Goal: Transaction & Acquisition: Purchase product/service

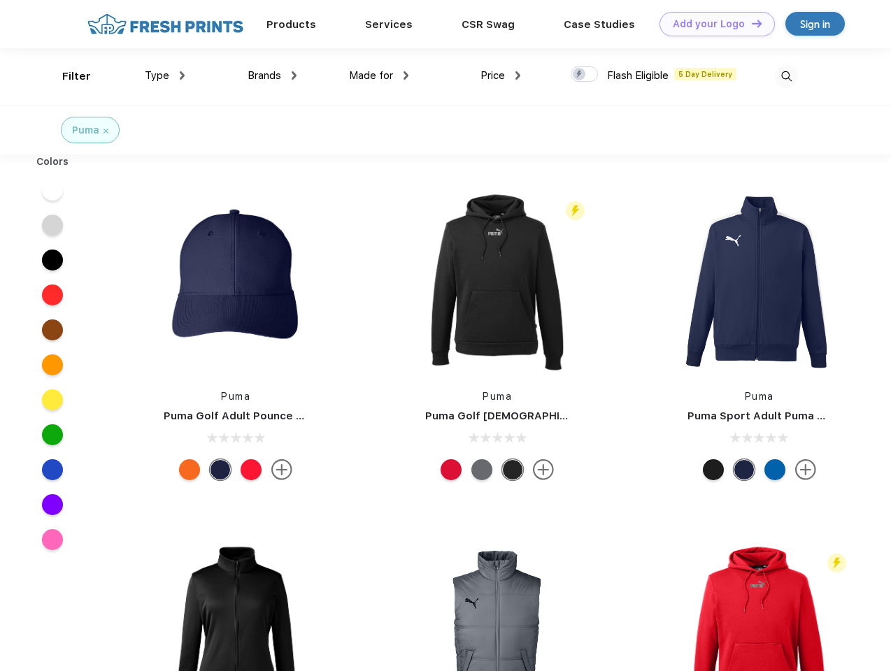
scroll to position [1, 0]
click at [712, 24] on link "Add your Logo Design Tool" at bounding box center [716, 24] width 115 height 24
click at [0, 0] on div "Design Tool" at bounding box center [0, 0] width 0 height 0
click at [750, 23] on link "Add your Logo Design Tool" at bounding box center [716, 24] width 115 height 24
click at [67, 76] on div "Filter" at bounding box center [76, 77] width 29 height 16
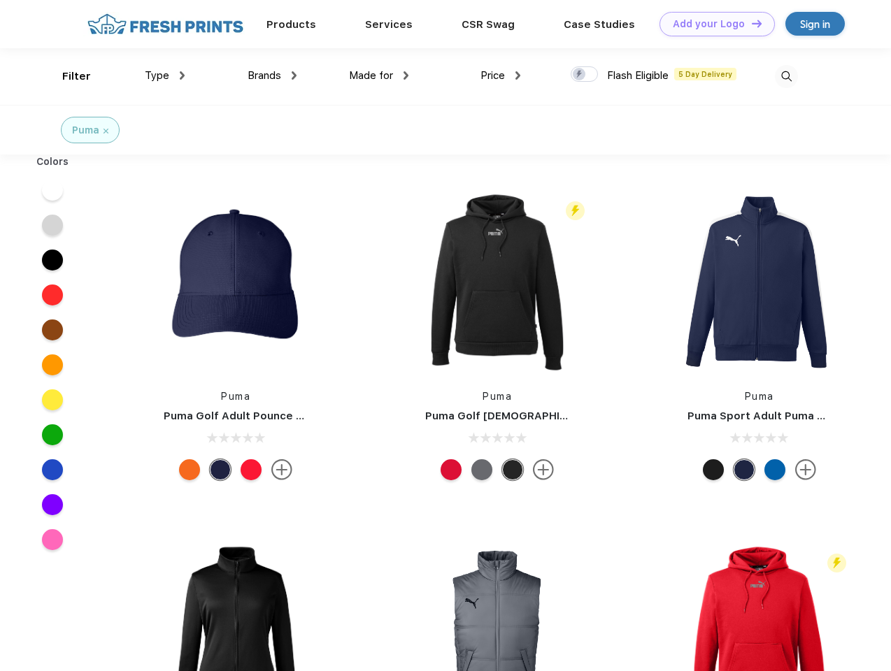
click at [165, 75] on span "Type" at bounding box center [157, 75] width 24 height 13
click at [272, 75] on span "Brands" at bounding box center [264, 75] width 34 height 13
click at [379, 75] on span "Made for" at bounding box center [371, 75] width 44 height 13
click at [501, 75] on span "Price" at bounding box center [492, 75] width 24 height 13
click at [584, 75] on div at bounding box center [583, 73] width 27 height 15
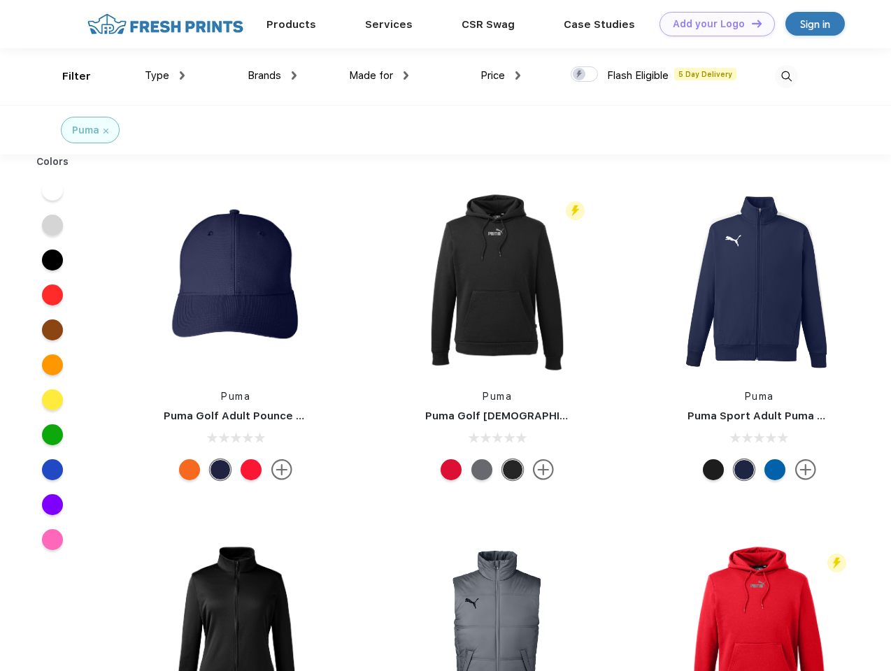
click at [579, 75] on input "checkbox" at bounding box center [574, 70] width 9 height 9
checkbox input "true"
click at [786, 76] on img at bounding box center [786, 76] width 23 height 23
